Goal: Task Accomplishment & Management: Use online tool/utility

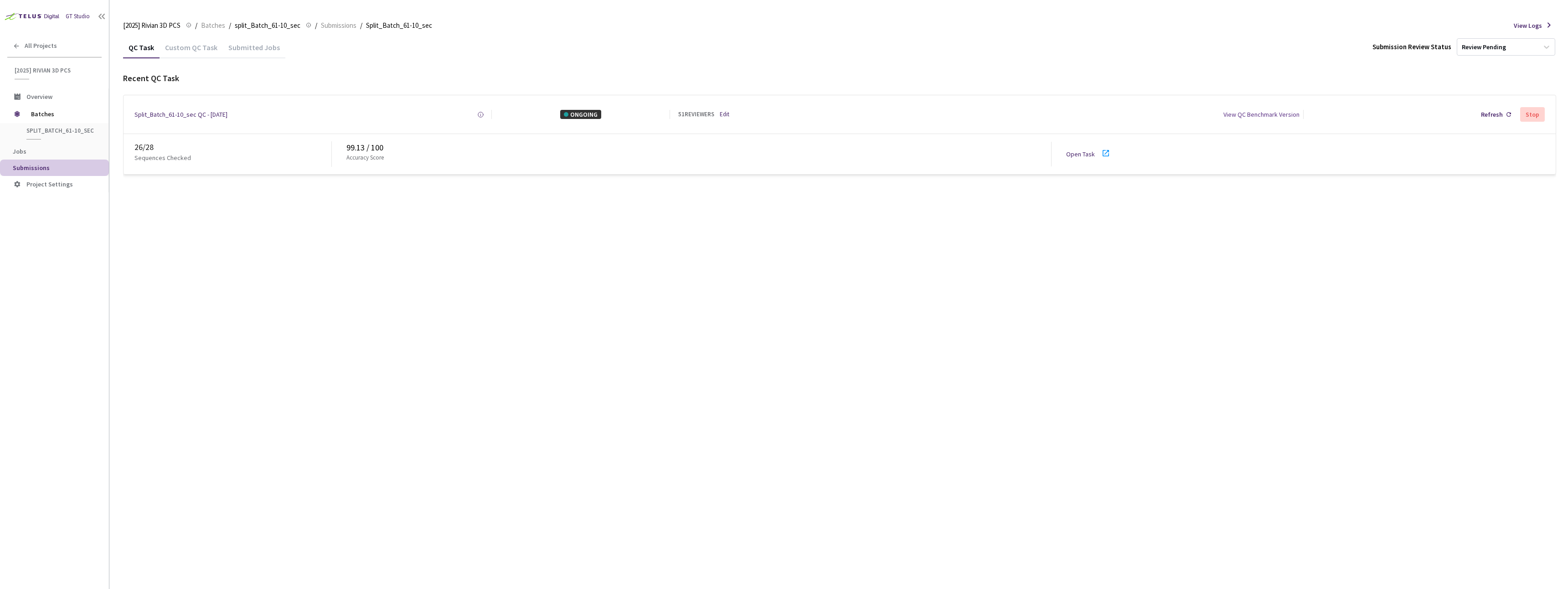
click at [728, 115] on link "Edit" at bounding box center [724, 115] width 10 height 9
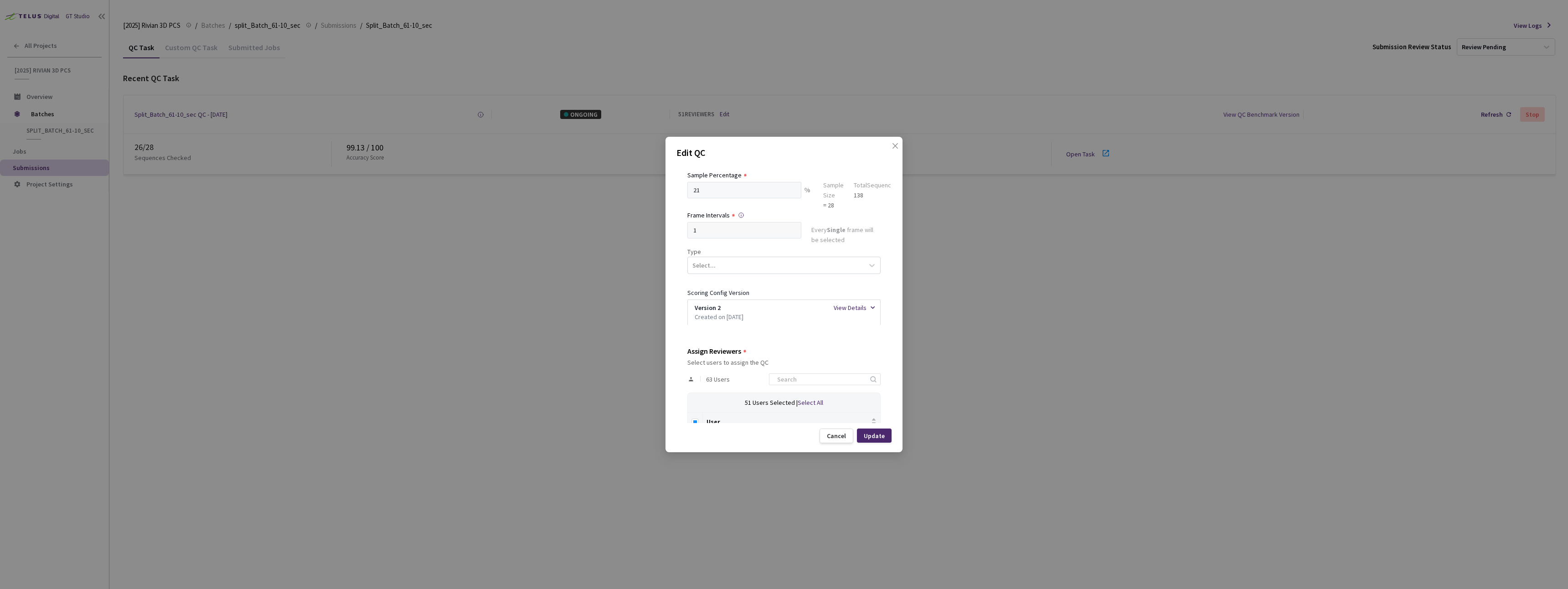
scroll to position [137, 0]
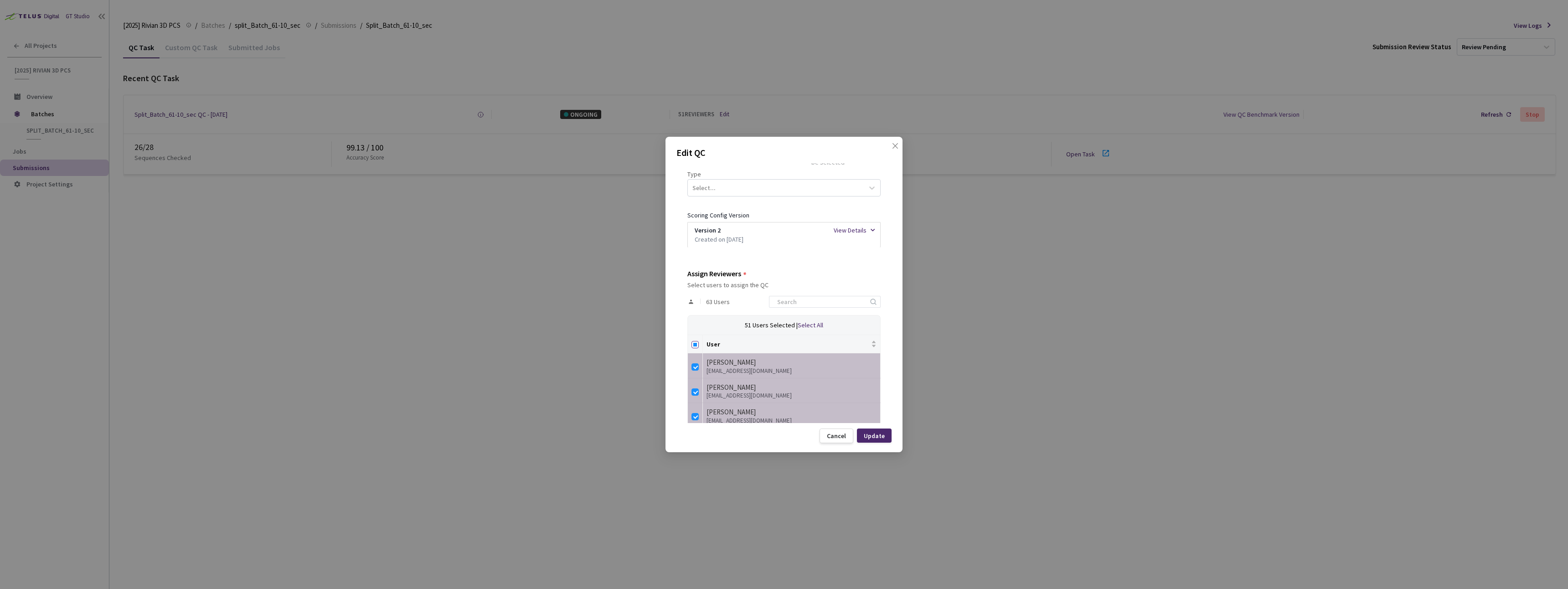
click at [691, 342] on input "Select all" at bounding box center [695, 345] width 7 height 7
checkbox input "true"
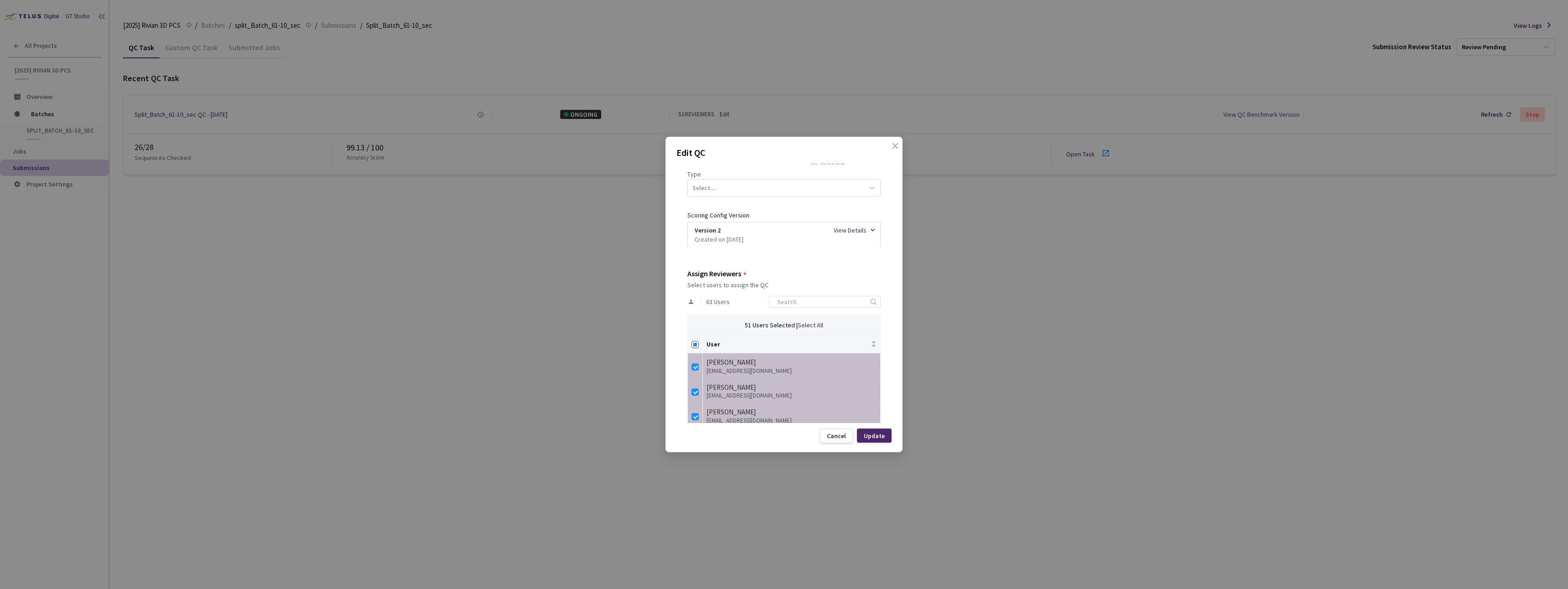
checkbox input "true"
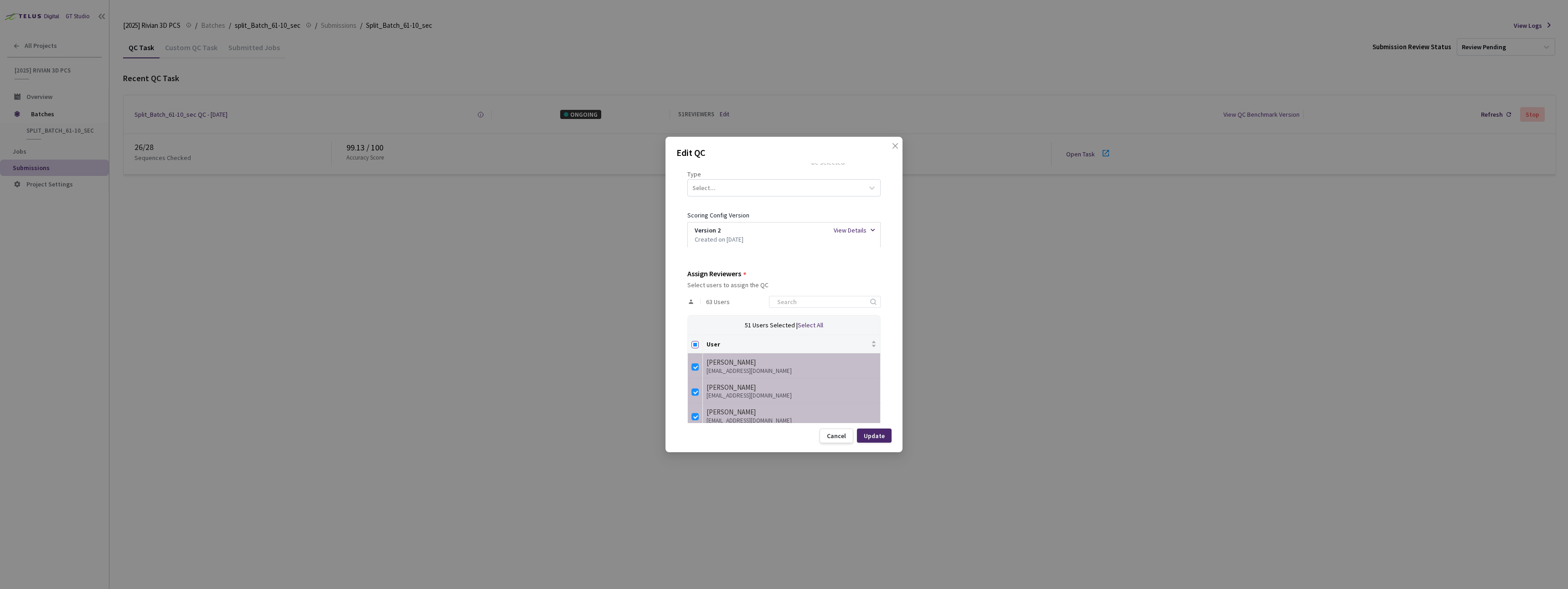
checkbox input "true"
click at [696, 347] on input "Select all" at bounding box center [695, 345] width 7 height 7
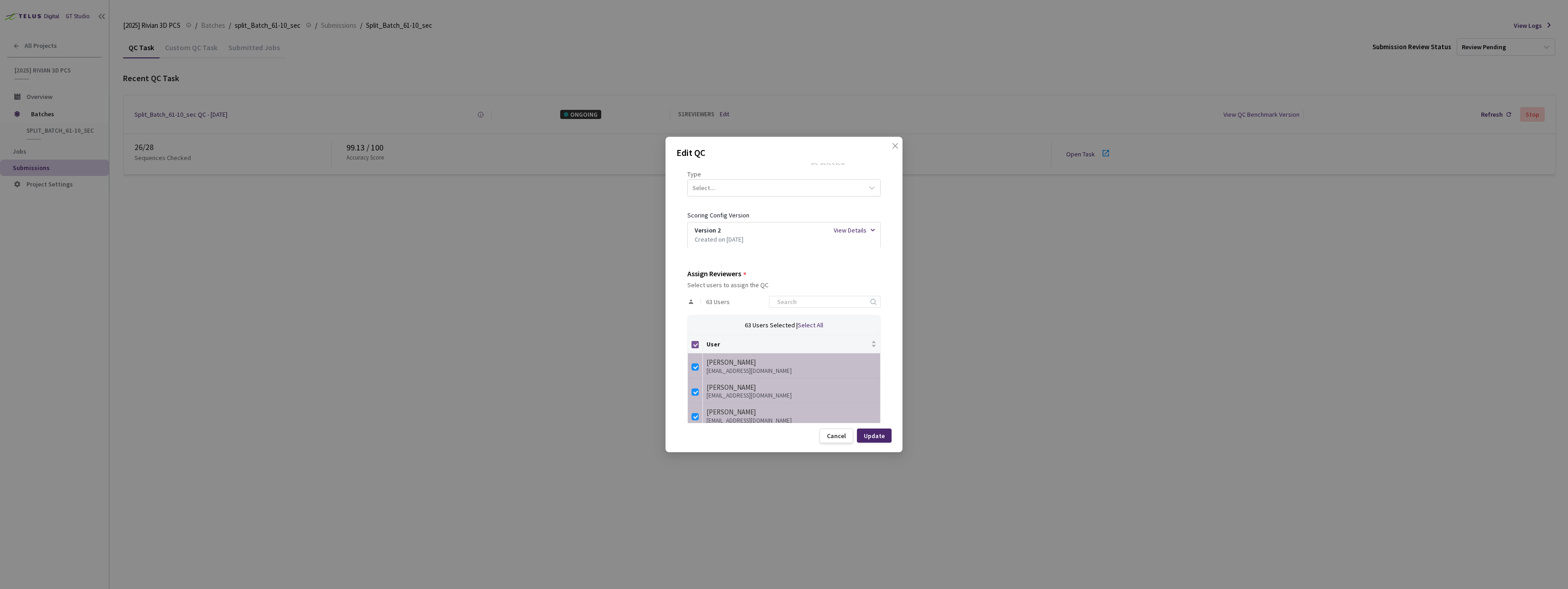
checkbox input "false"
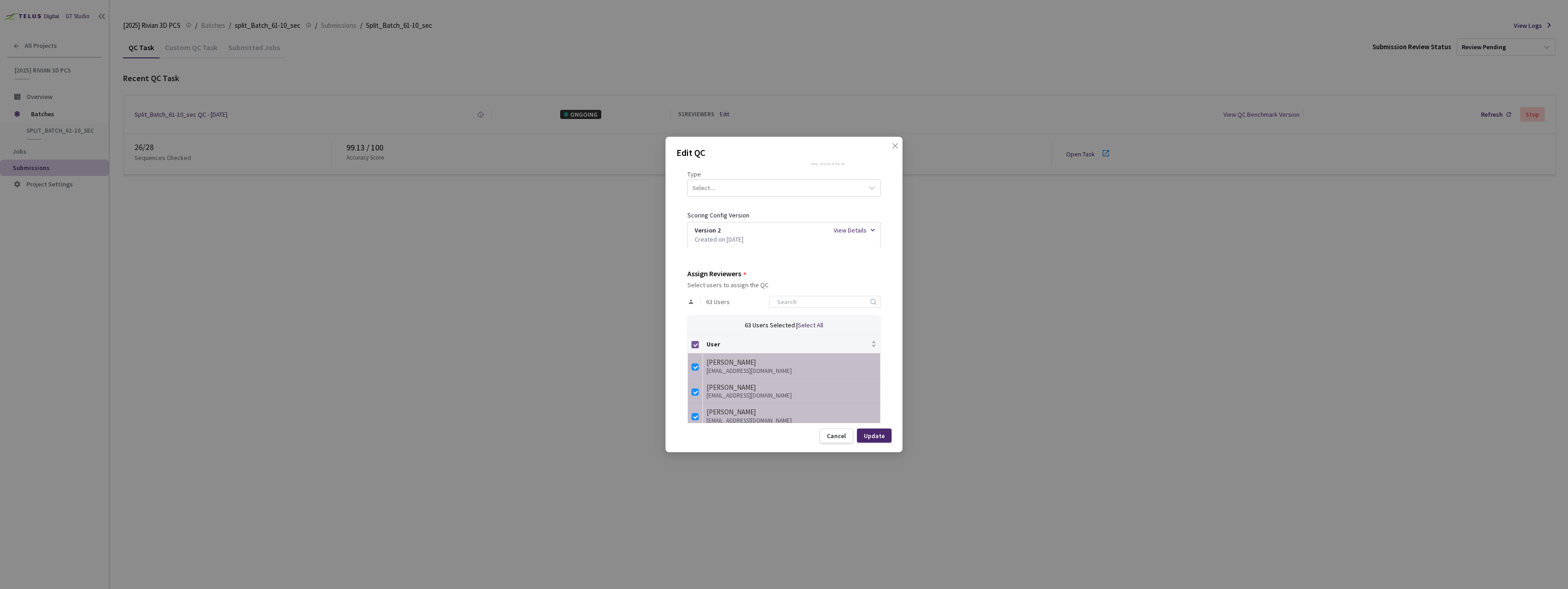
checkbox input "false"
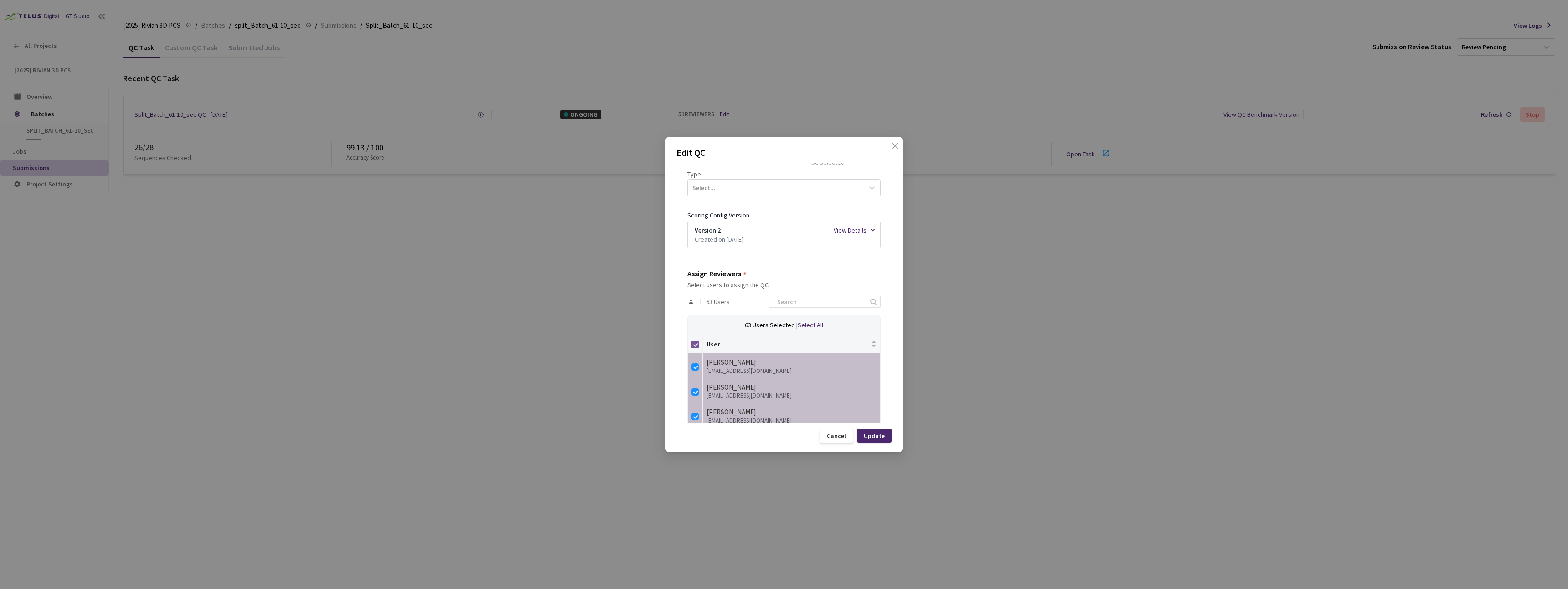
checkbox input "false"
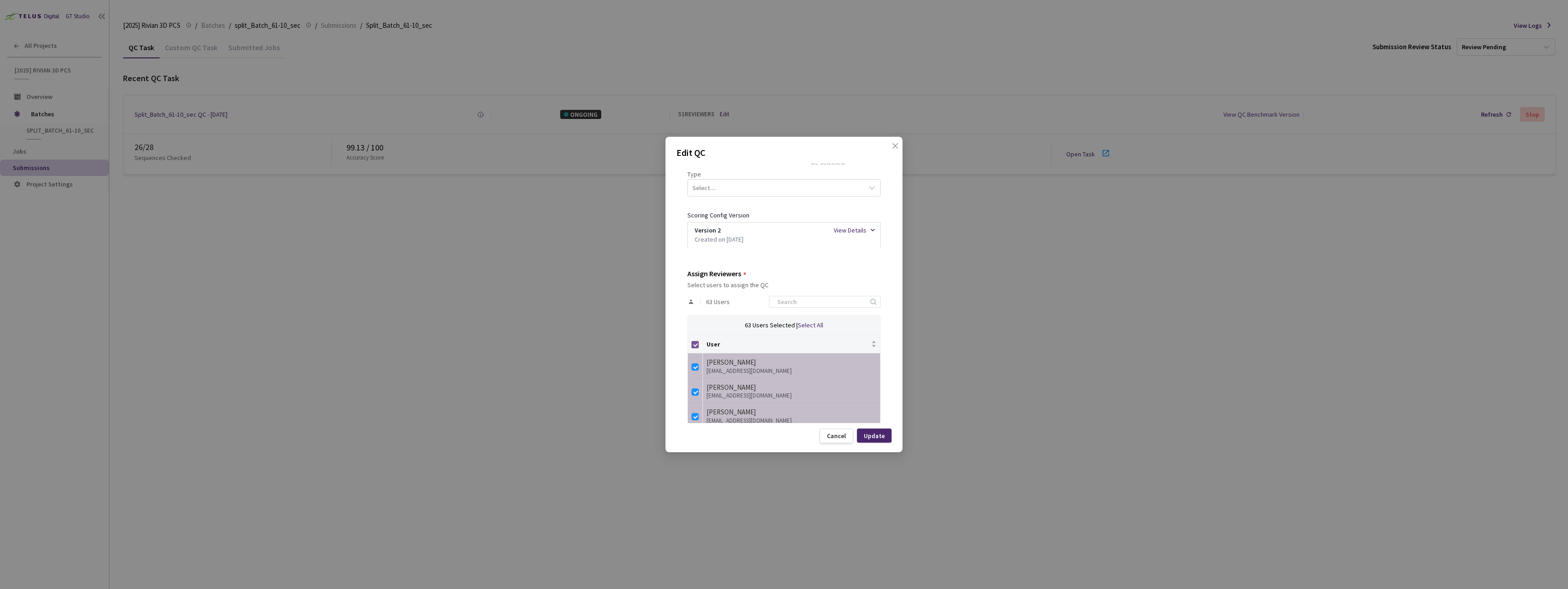
checkbox input "false"
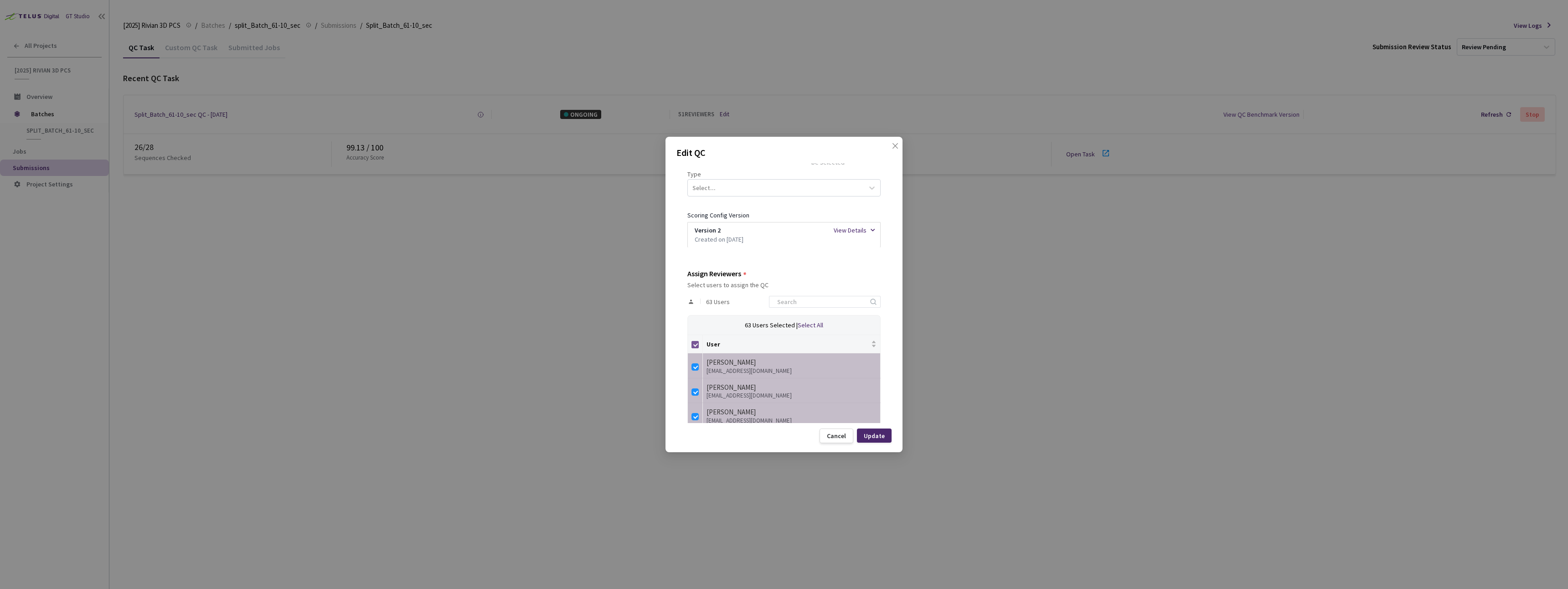
checkbox input "false"
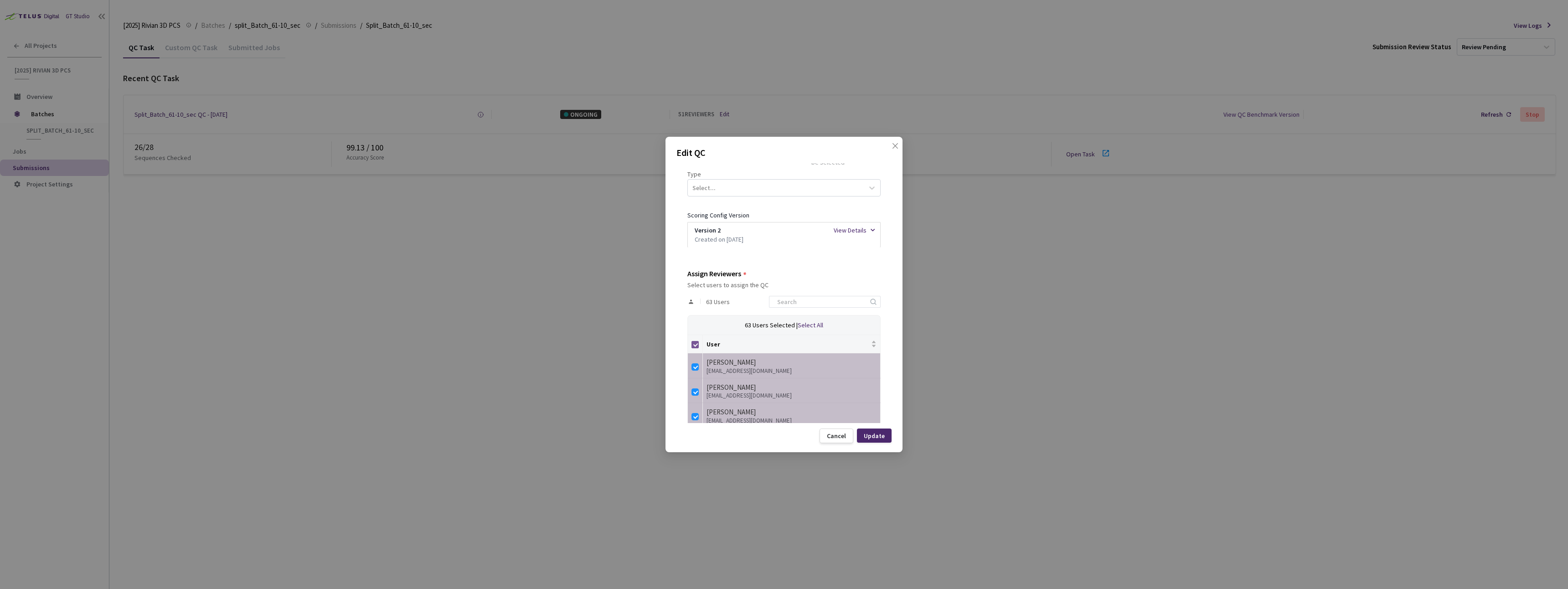
checkbox input "false"
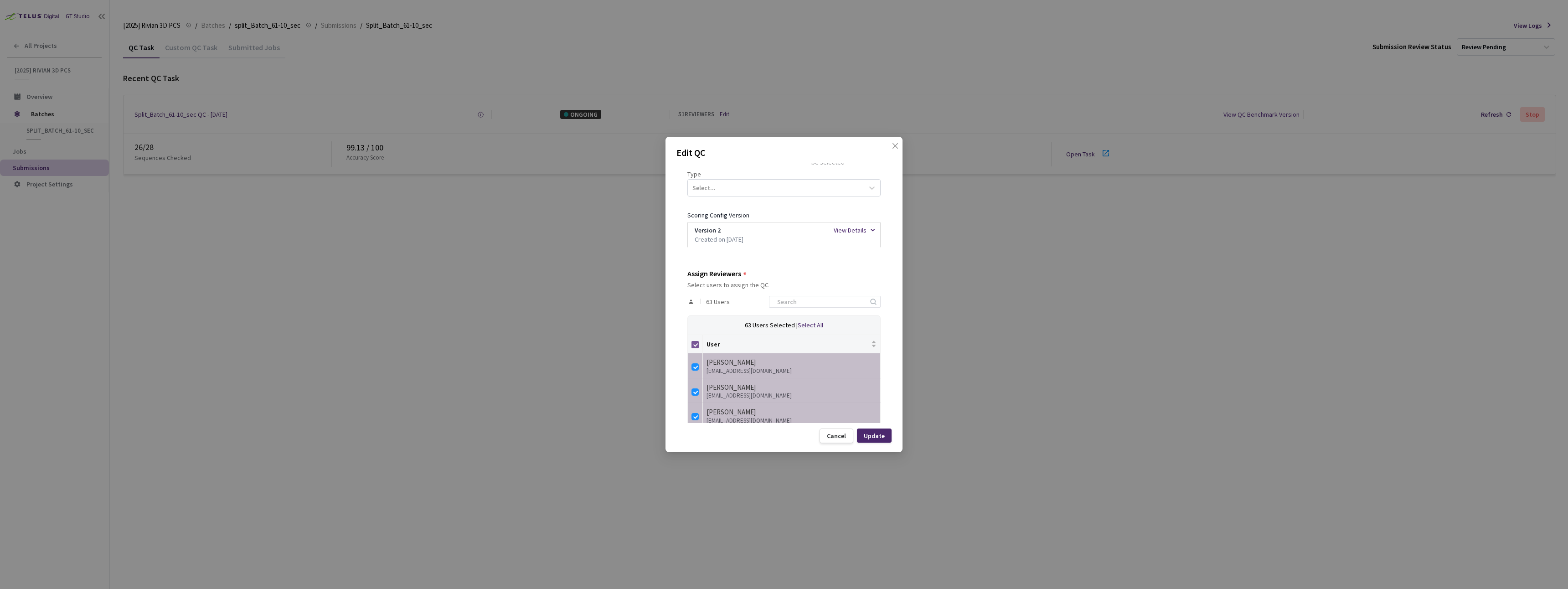
checkbox input "false"
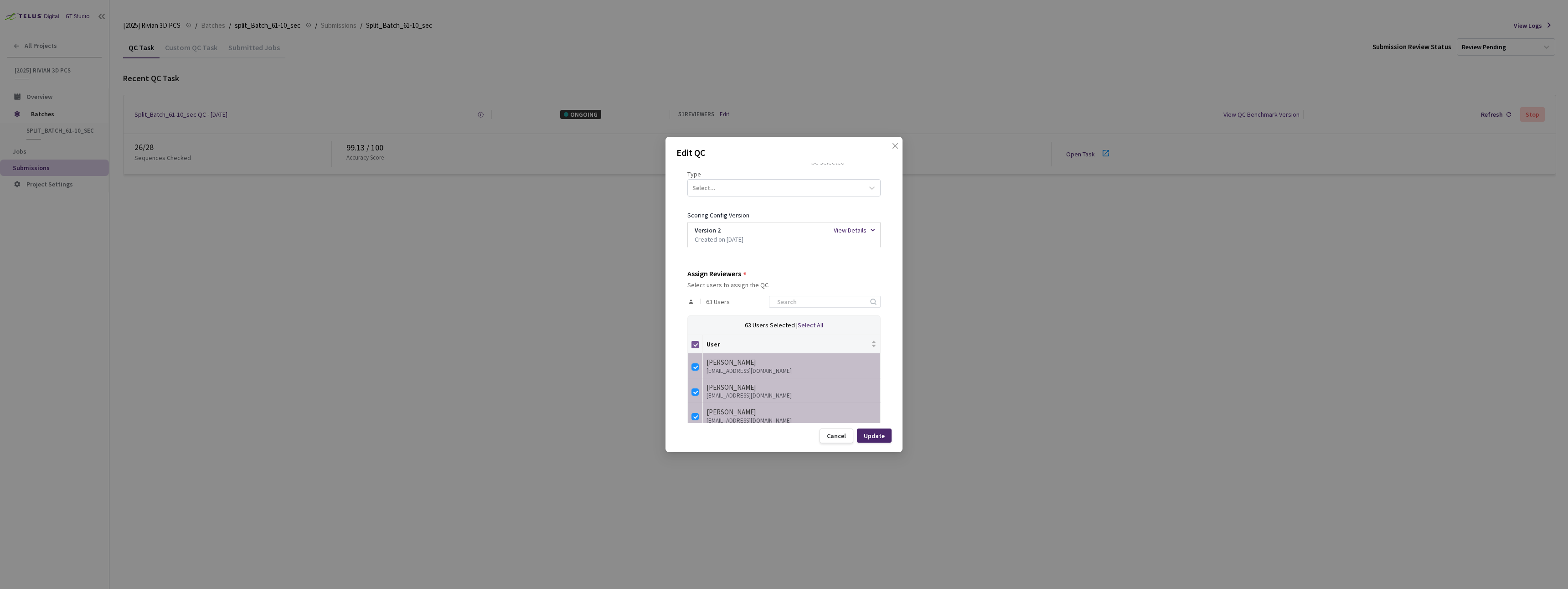
checkbox input "false"
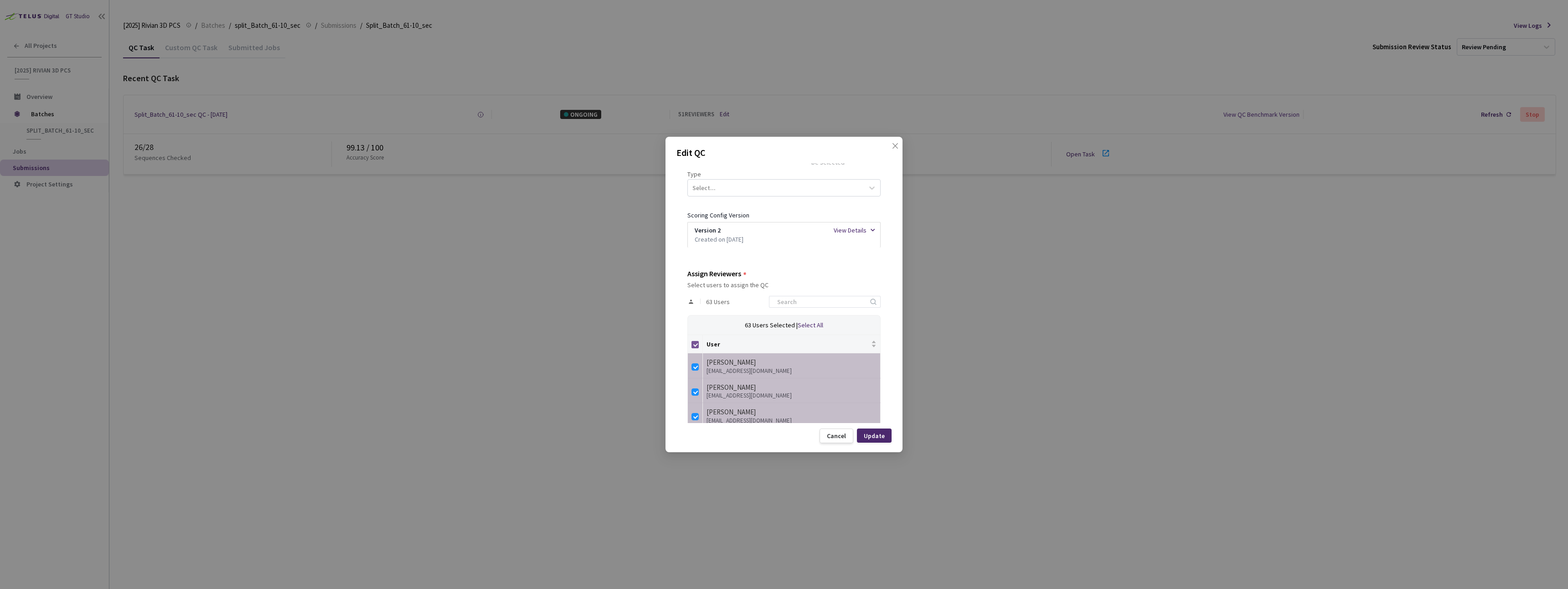
checkbox input "false"
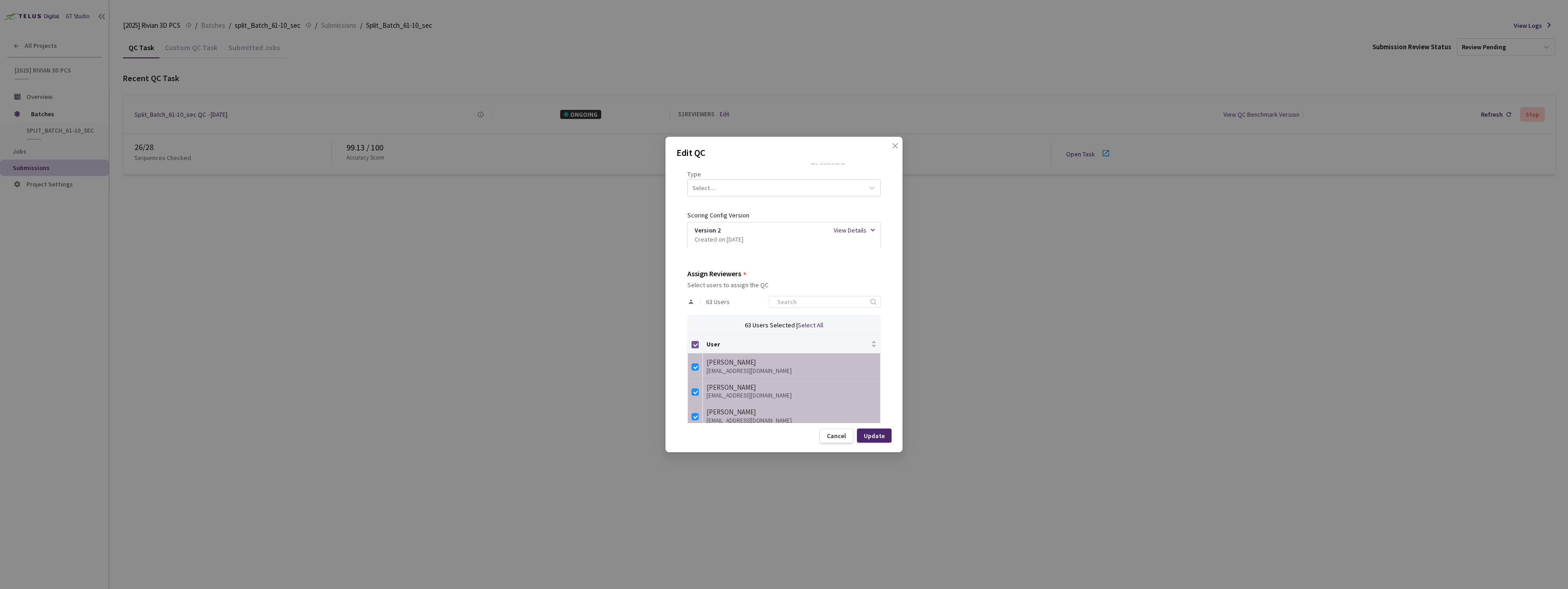
checkbox input "false"
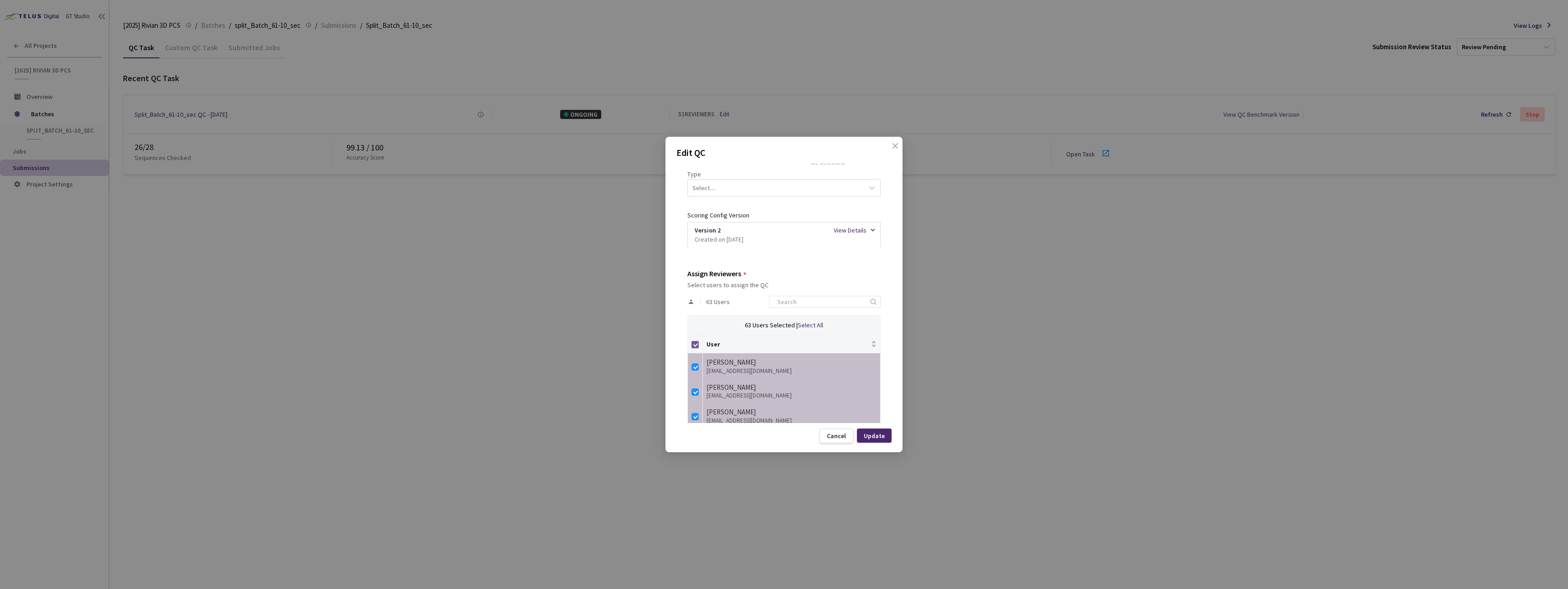
checkbox input "false"
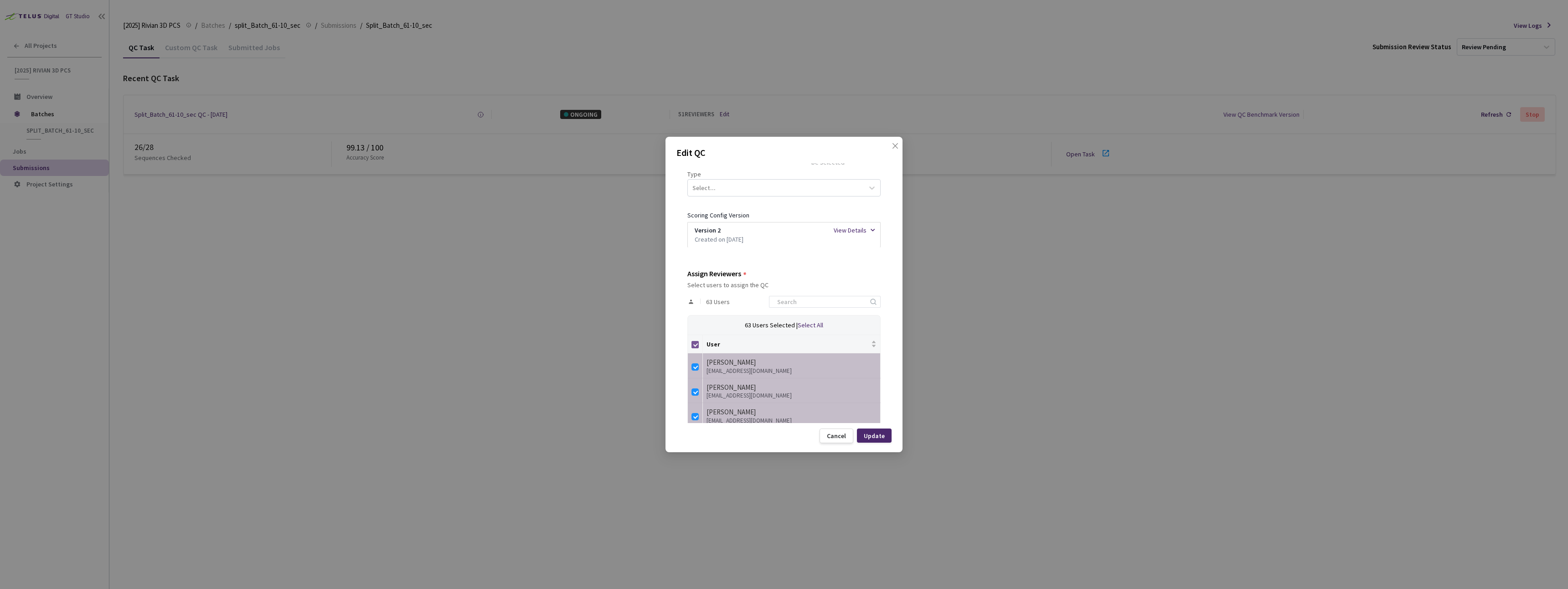
checkbox input "false"
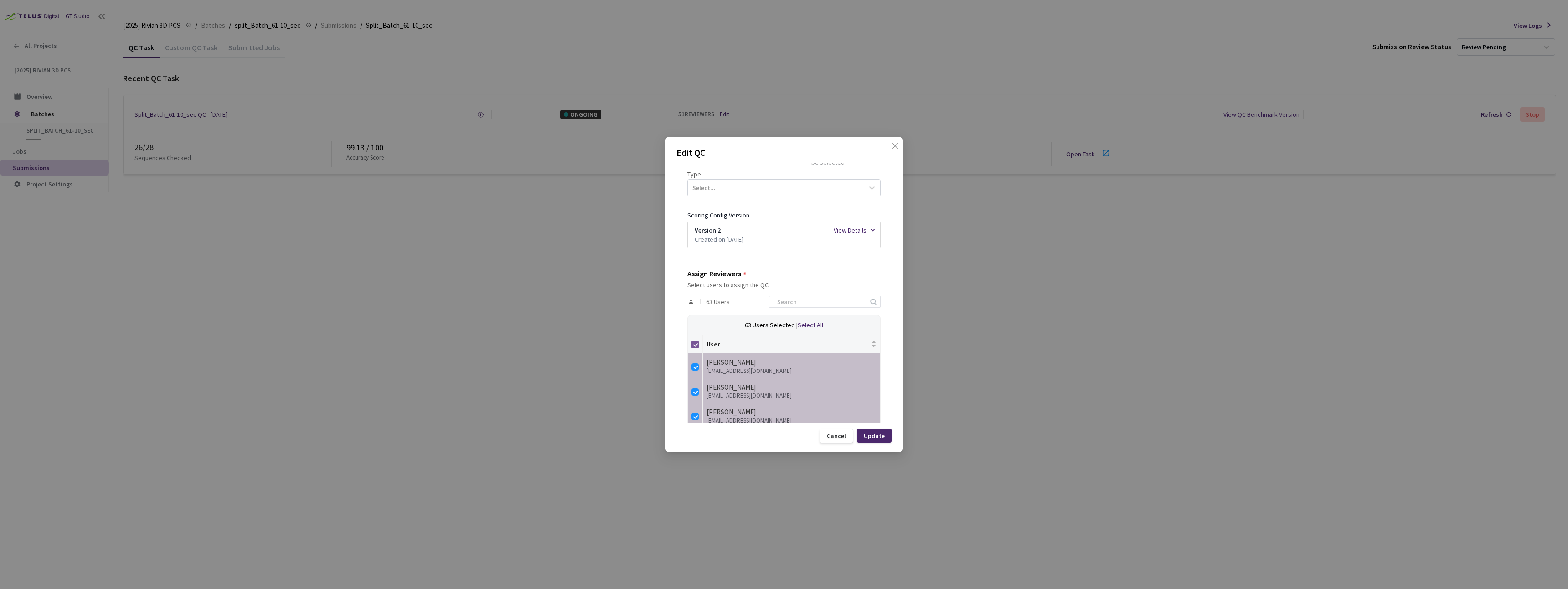
checkbox input "false"
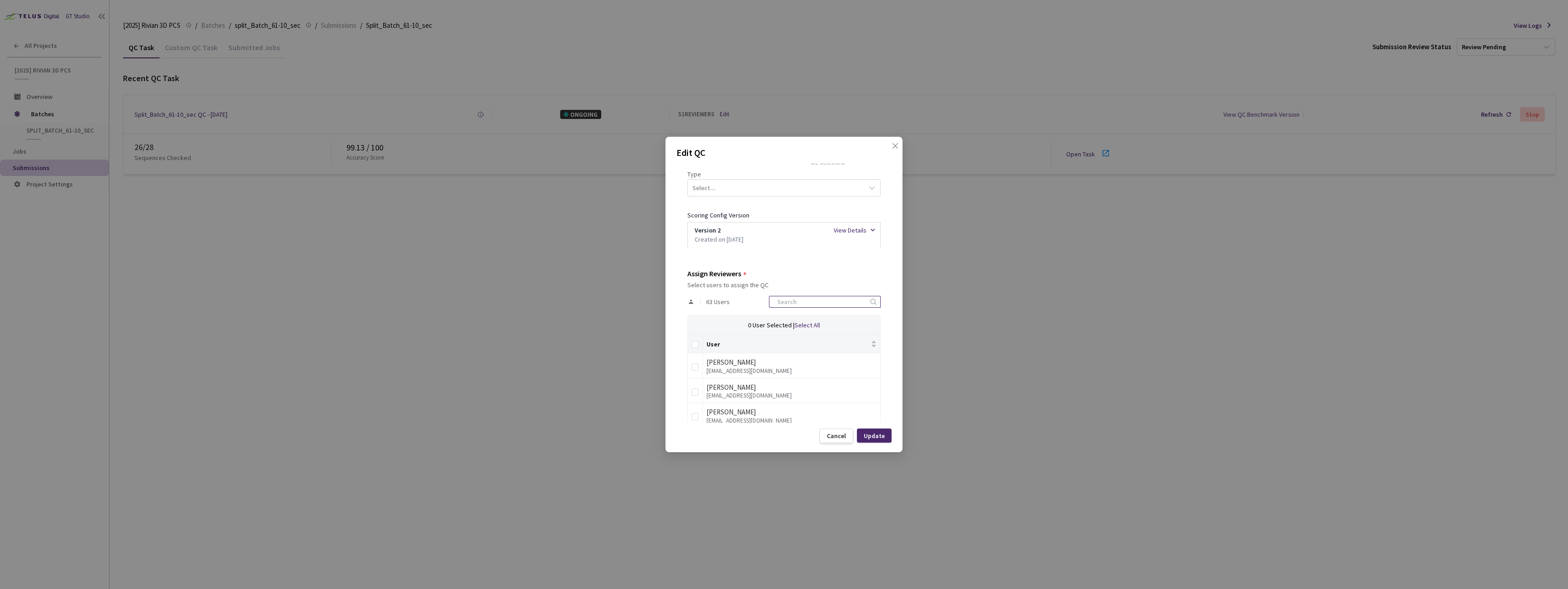
click at [818, 306] on input at bounding box center [821, 302] width 97 height 11
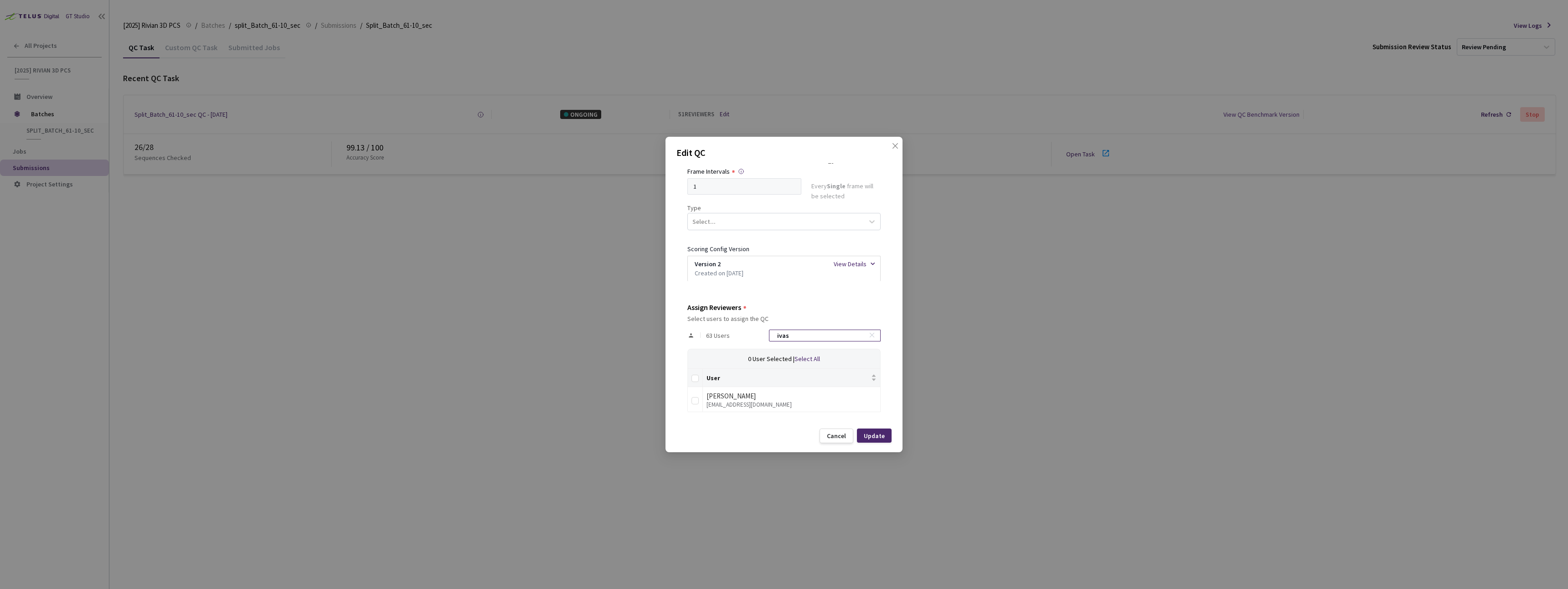
scroll to position [104, 0]
type input "ivas"
click at [698, 403] on input "checkbox" at bounding box center [695, 401] width 7 height 7
checkbox input "true"
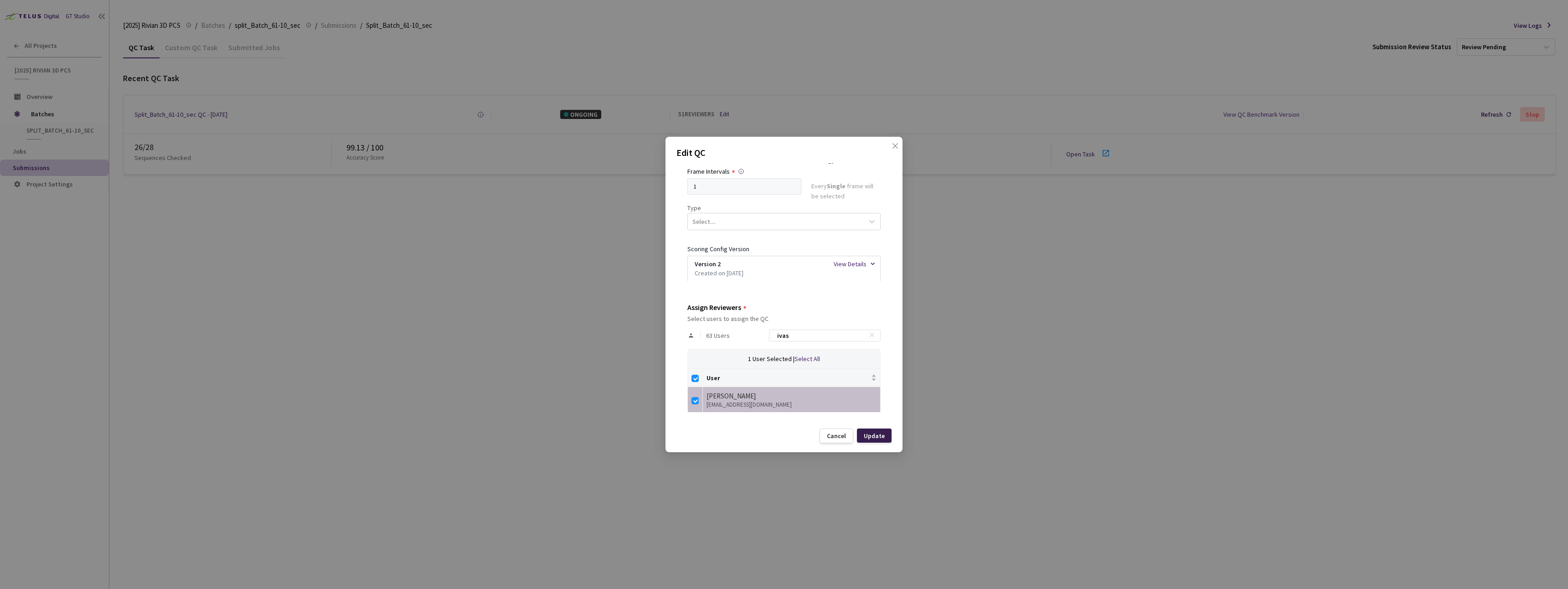
click at [880, 437] on div "Update" at bounding box center [874, 436] width 21 height 7
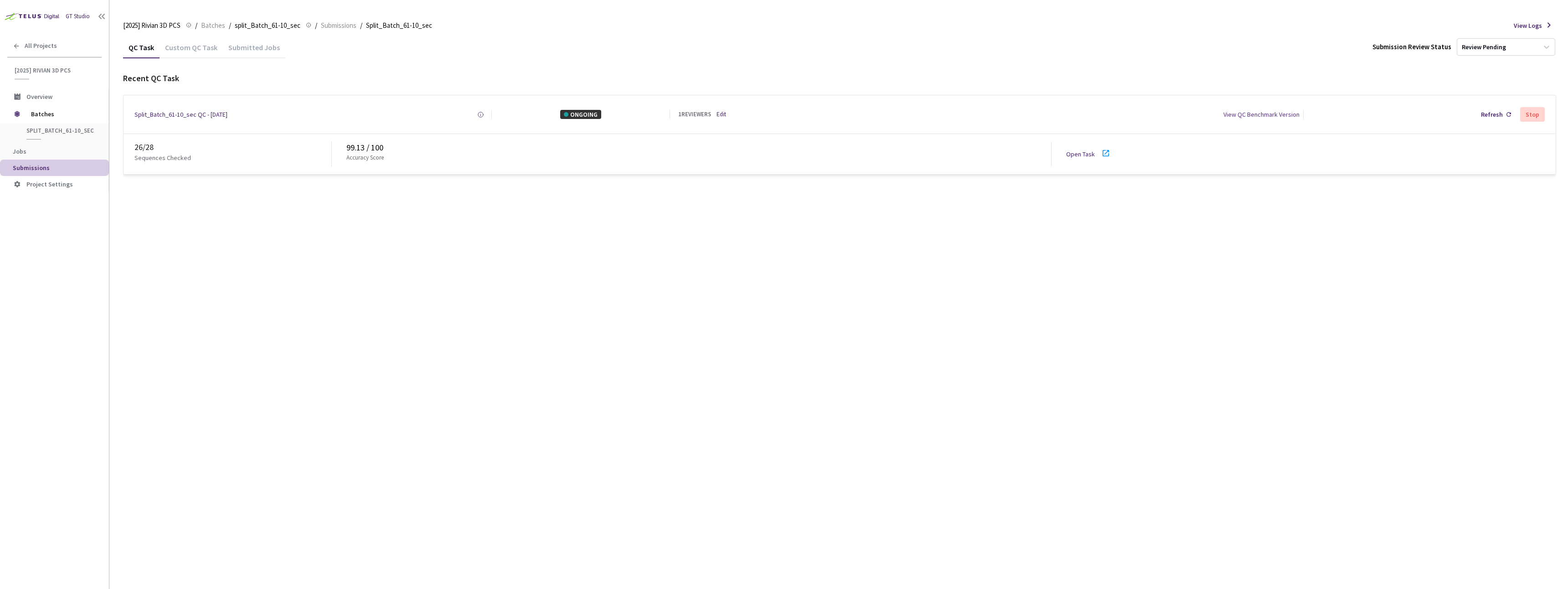
click at [1079, 152] on link "Open Task" at bounding box center [1080, 153] width 29 height 8
click at [264, 227] on div "QC Task Custom QC Task Submitted Jobs Submission Review Status Review Pending G…" at bounding box center [839, 313] width 1433 height 553
drag, startPoint x: 345, startPoint y: 146, endPoint x: 364, endPoint y: 144, distance: 19.1
click at [364, 144] on div "28 / 28 Sequences Checked 99.09 / 100 Accuracy Score Open Task" at bounding box center [839, 154] width 1432 height 40
copy div "99.09"
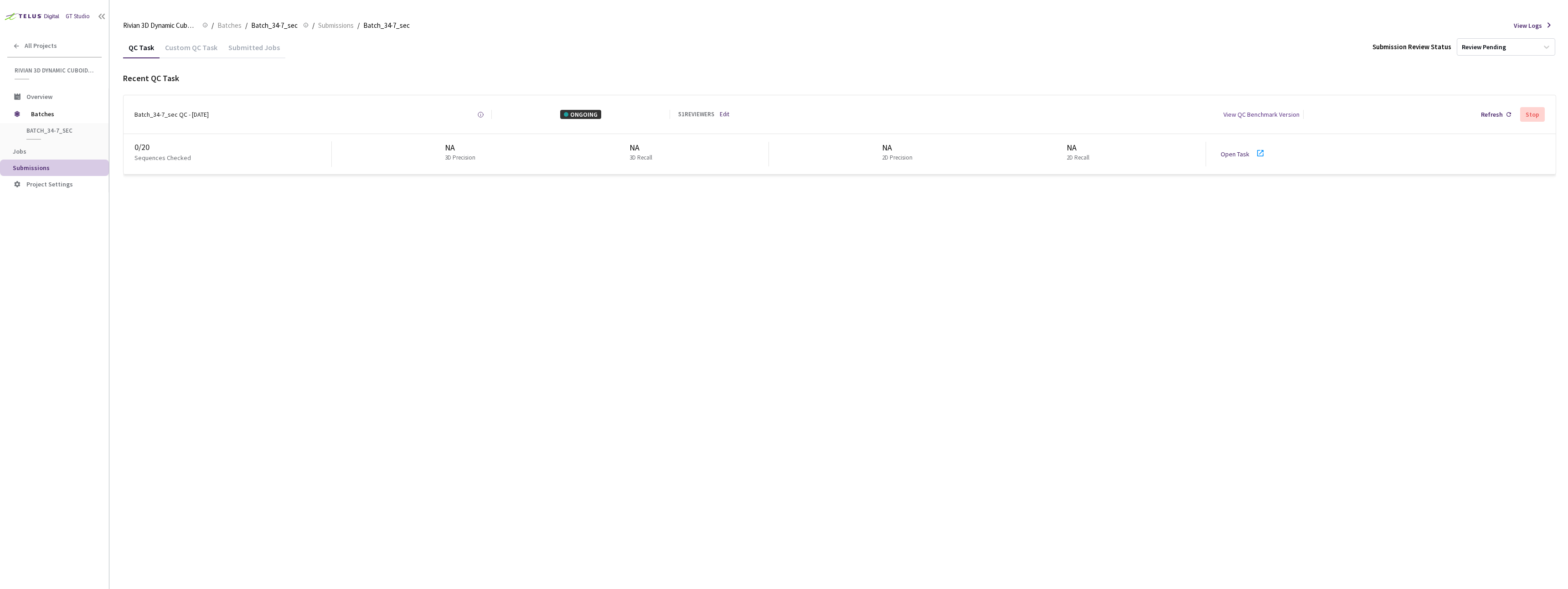
click at [441, 330] on div "QC Task Custom QC Task Submitted Jobs Submission Review Status Review Pending R…" at bounding box center [839, 313] width 1433 height 553
click at [1235, 155] on link "Open Task" at bounding box center [1234, 153] width 29 height 8
